Goal: Task Accomplishment & Management: Manage account settings

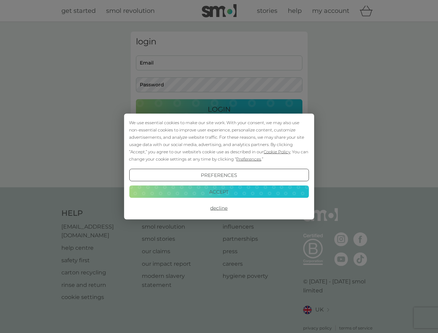
click at [277, 152] on span "Cookie Policy" at bounding box center [276, 151] width 27 height 5
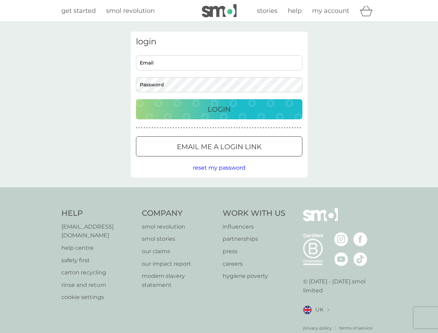
click at [248, 159] on div "login Email Password Login ● ● ● ● ● ● ● ● ● ● ● ● ● ● ● ● ● ● ● ● ● ● ● ● ● ● …" at bounding box center [219, 105] width 177 height 146
click at [219, 175] on div "login Email Password Login ● ● ● ● ● ● ● ● ● ● ● ● ● ● ● ● ● ● ● ● ● ● ● ● ● ● …" at bounding box center [219, 105] width 177 height 146
click at [219, 208] on div "Help [EMAIL_ADDRESS][DOMAIN_NAME] help centre safety first carton recycling rin…" at bounding box center [218, 269] width 315 height 123
click at [219, 191] on div "Help [EMAIL_ADDRESS][DOMAIN_NAME] help centre safety first carton recycling rin…" at bounding box center [219, 269] width 438 height 165
